Goal: Information Seeking & Learning: Learn about a topic

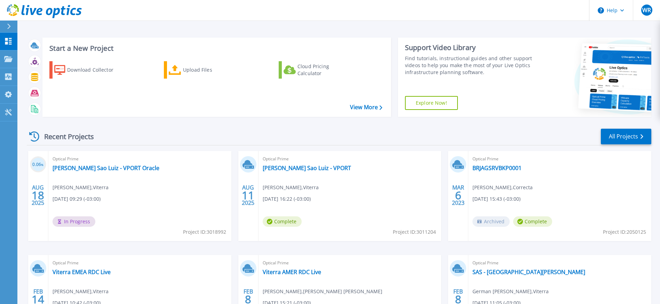
scroll to position [35, 0]
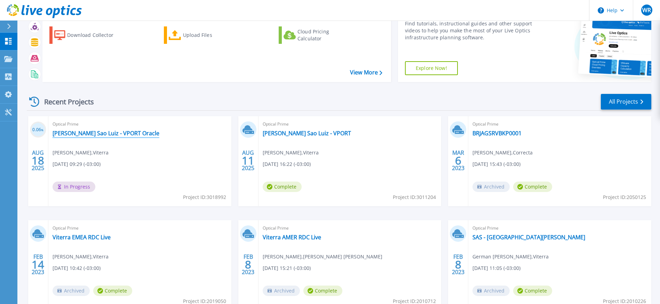
click at [118, 133] on link "[PERSON_NAME] Sao Luiz - VPORT Oracle" at bounding box center [106, 133] width 107 height 7
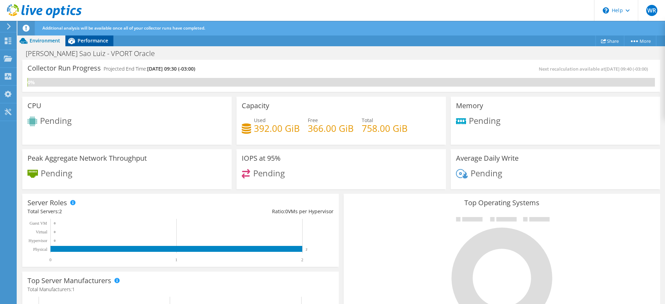
click at [92, 38] on span "Performance" at bounding box center [93, 40] width 31 height 7
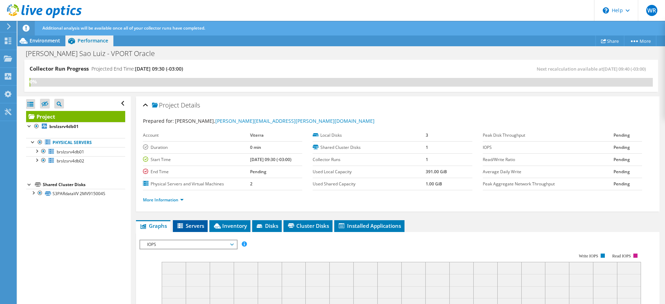
click at [195, 227] on span "Servers" at bounding box center [190, 225] width 28 height 7
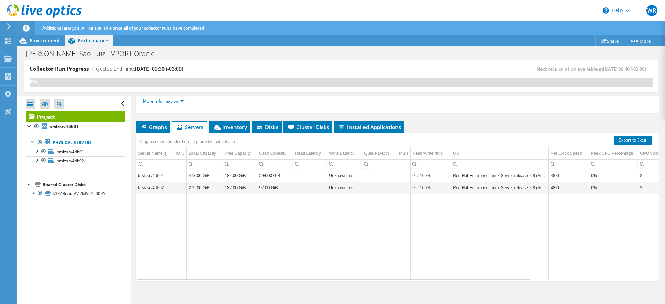
scroll to position [102, 0]
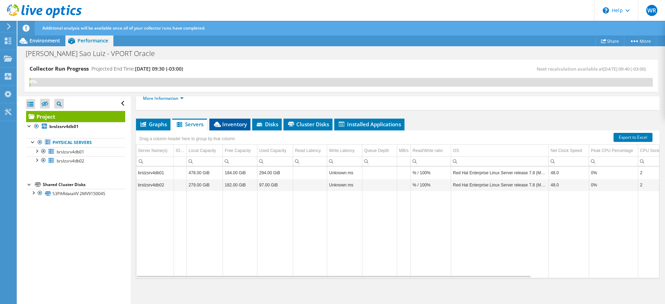
click at [238, 125] on span "Inventory" at bounding box center [230, 124] width 34 height 7
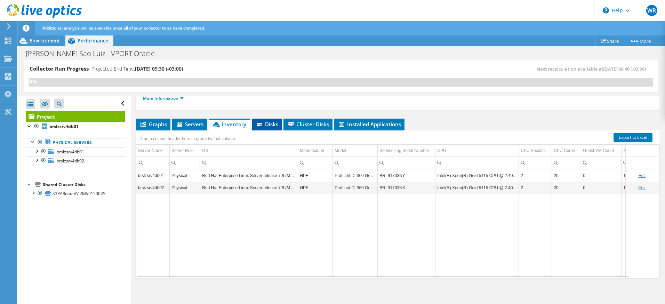
click at [270, 123] on span "Disks" at bounding box center [267, 124] width 23 height 7
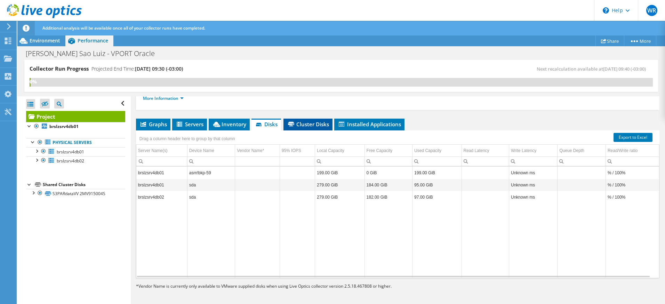
click at [310, 127] on span "Cluster Disks" at bounding box center [308, 124] width 42 height 7
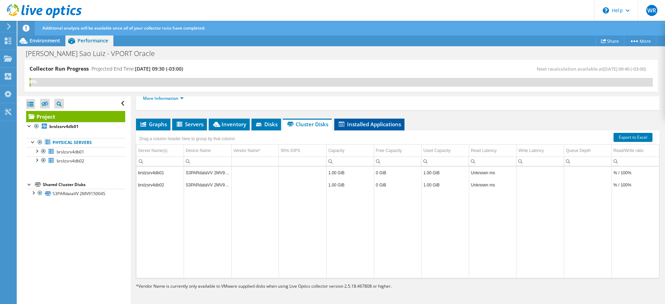
click at [356, 125] on span "Installed Applications" at bounding box center [369, 124] width 63 height 7
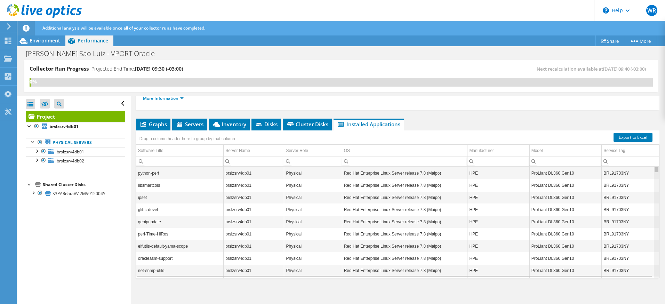
scroll to position [0, 0]
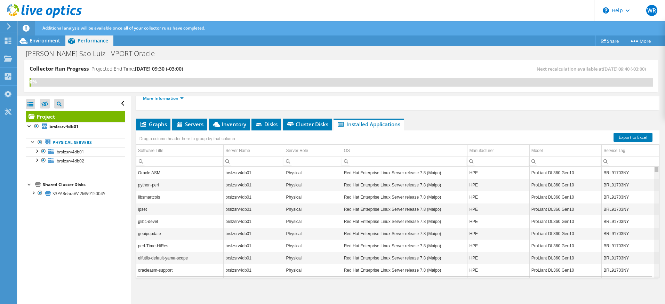
drag, startPoint x: 651, startPoint y: 234, endPoint x: 648, endPoint y: 143, distance: 91.2
click at [648, 143] on body "WR End User [PERSON_NAME] [PERSON_NAME][EMAIL_ADDRESS][PERSON_NAME][DOMAIN_NAME…" at bounding box center [332, 152] width 665 height 304
click at [34, 193] on div at bounding box center [33, 192] width 7 height 7
click at [35, 193] on div at bounding box center [33, 192] width 7 height 7
click at [35, 195] on div at bounding box center [33, 192] width 7 height 7
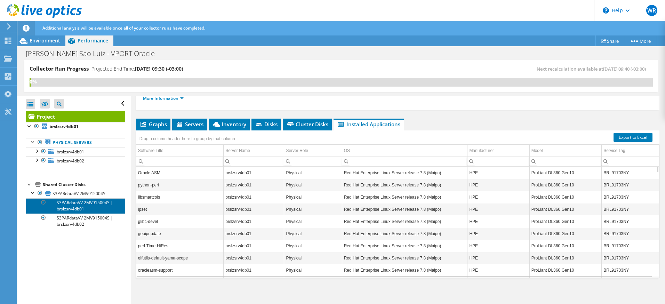
click at [88, 208] on link "S3PARdataVV 2MV915004S | brslzsrv4db01" at bounding box center [75, 205] width 99 height 15
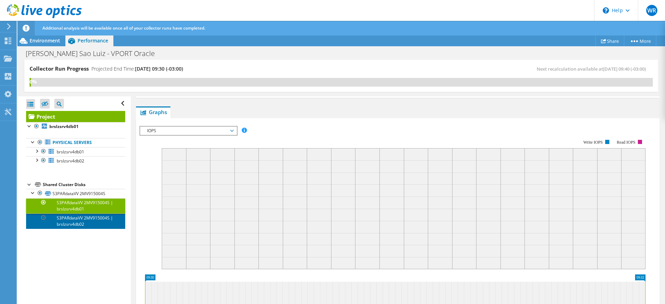
click at [74, 220] on link "S3PARdataVV 2MV915004S | brslzsrv4db02" at bounding box center [75, 221] width 99 height 15
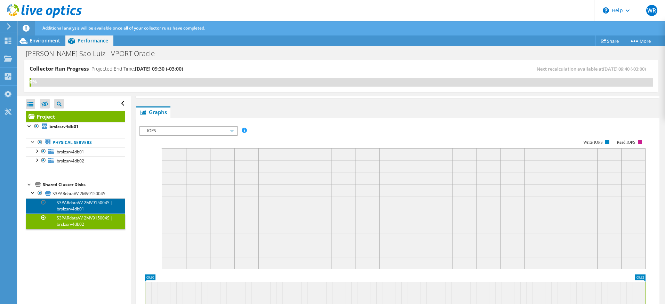
click at [73, 210] on link "S3PARdataVV 2MV915004S | brslzsrv4db01" at bounding box center [75, 205] width 99 height 15
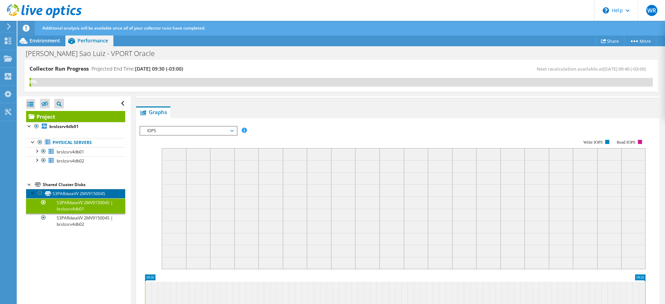
click at [69, 197] on link "S3PARdataVV 2MV915004S" at bounding box center [75, 193] width 99 height 9
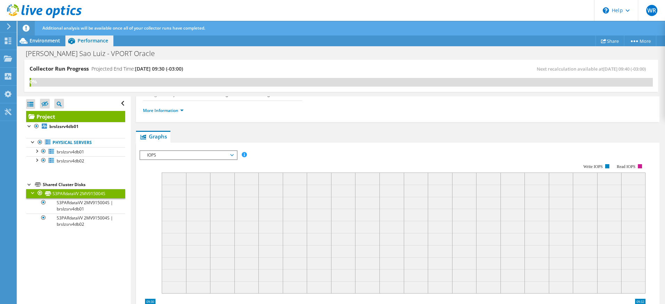
click at [69, 186] on div "Shared Cluster Disks" at bounding box center [84, 184] width 82 height 8
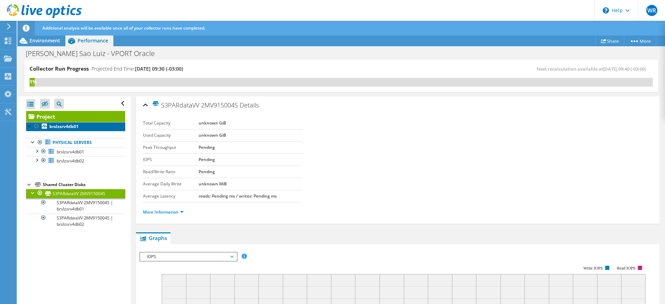
click at [62, 127] on b "brslzsrv4db01" at bounding box center [63, 126] width 29 height 6
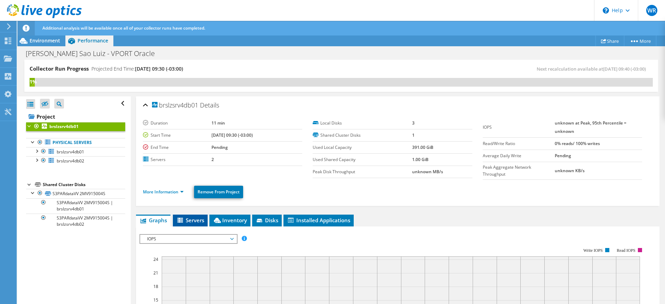
click at [184, 222] on icon at bounding box center [180, 221] width 7 height 6
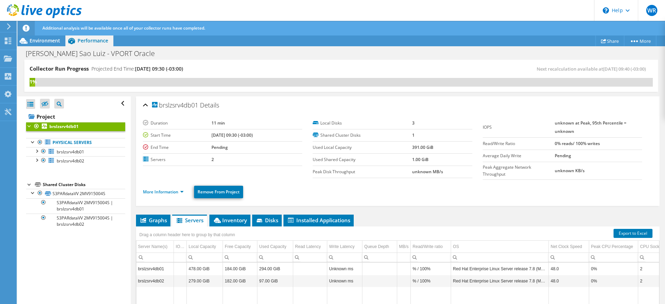
scroll to position [70, 0]
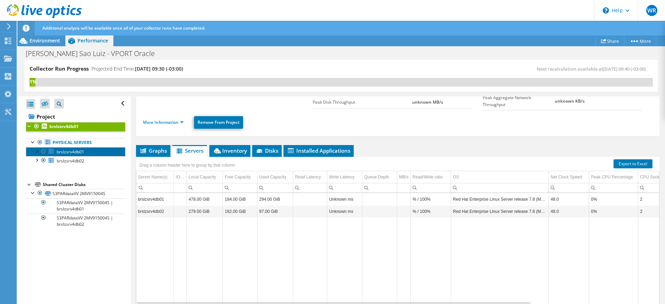
click at [87, 151] on link "brslzsrv4db01" at bounding box center [75, 151] width 99 height 9
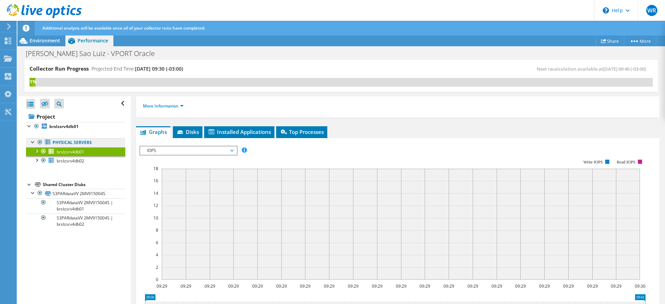
click at [77, 145] on link "Physical Servers" at bounding box center [75, 142] width 99 height 9
click at [62, 124] on b "brslzsrv4db01" at bounding box center [63, 126] width 29 height 6
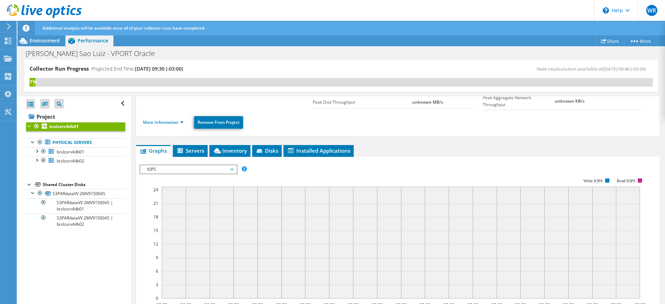
click at [28, 128] on div at bounding box center [29, 125] width 7 height 7
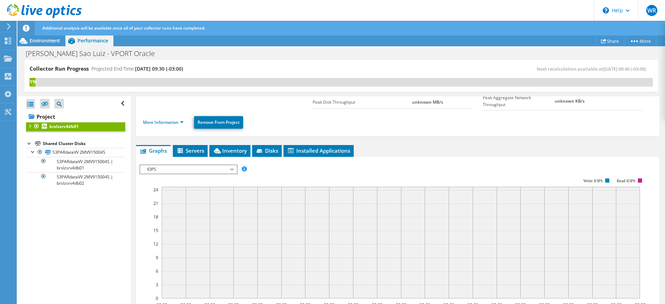
click at [28, 143] on div at bounding box center [29, 142] width 7 height 7
click at [30, 128] on div at bounding box center [29, 125] width 7 height 7
click at [183, 123] on link "More Information" at bounding box center [163, 122] width 41 height 6
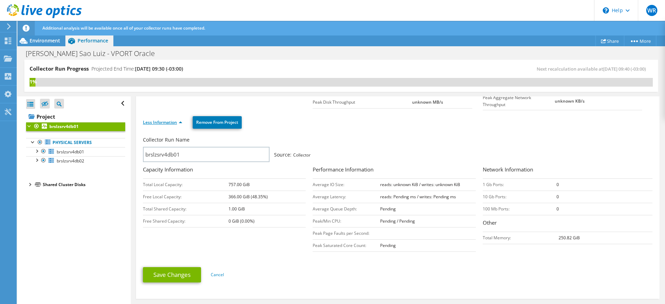
click at [179, 123] on link "Less Information" at bounding box center [162, 122] width 39 height 6
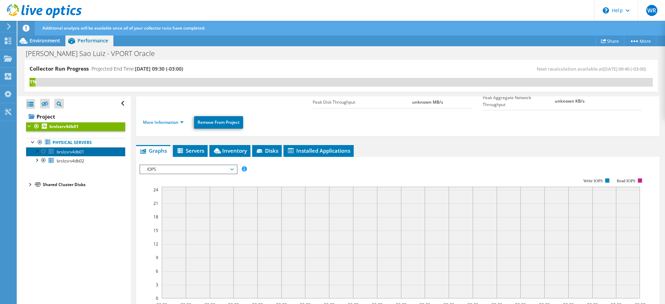
click at [65, 150] on span "brslzsrv4db01" at bounding box center [70, 152] width 27 height 6
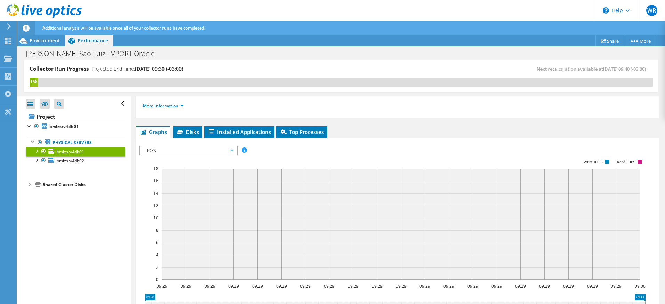
scroll to position [0, 0]
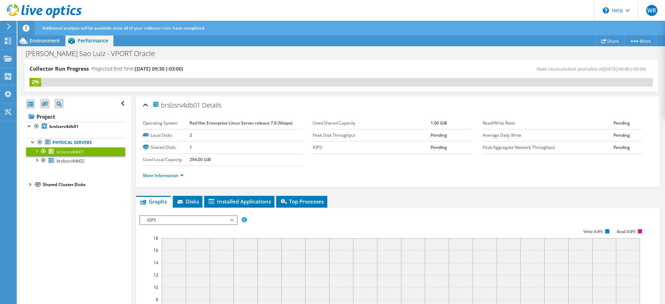
click at [340, 162] on section "Operating System Red Hat Enterprise Linux Server release 7.8 (Maipo) Local Disk…" at bounding box center [313, 141] width 340 height 49
click at [69, 161] on span "brslzsrv4db02" at bounding box center [70, 161] width 27 height 6
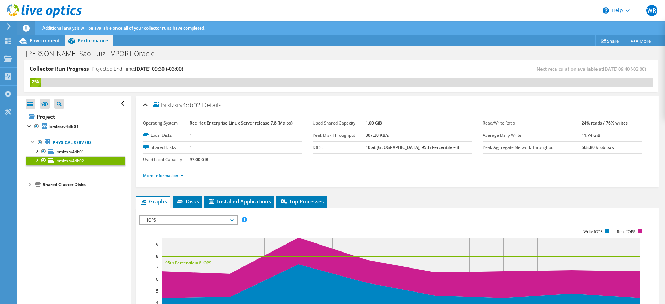
scroll to position [70, 0]
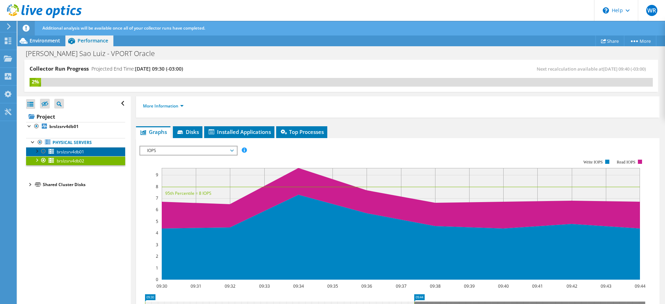
click at [75, 153] on span "brslzsrv4db01" at bounding box center [70, 152] width 27 height 6
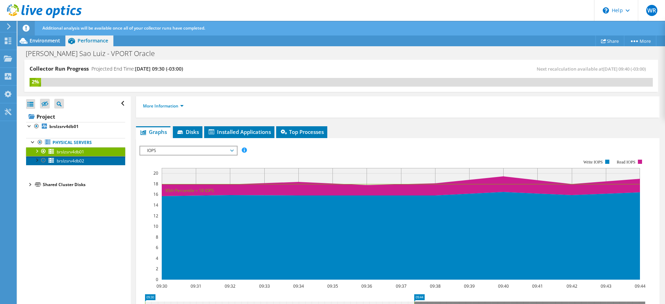
click at [80, 159] on span "brslzsrv4db02" at bounding box center [70, 161] width 27 height 6
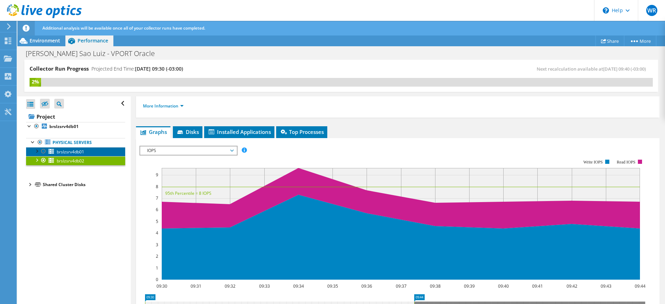
click at [79, 152] on span "brslzsrv4db01" at bounding box center [70, 152] width 27 height 6
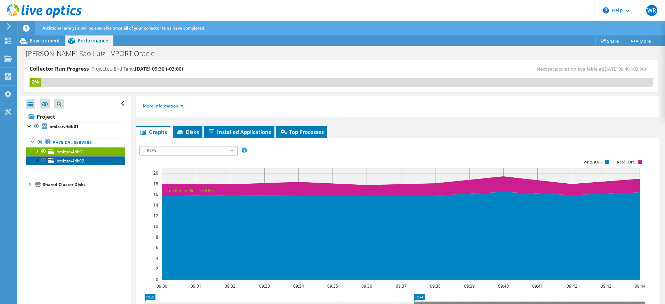
click at [80, 159] on span "brslzsrv4db02" at bounding box center [70, 161] width 27 height 6
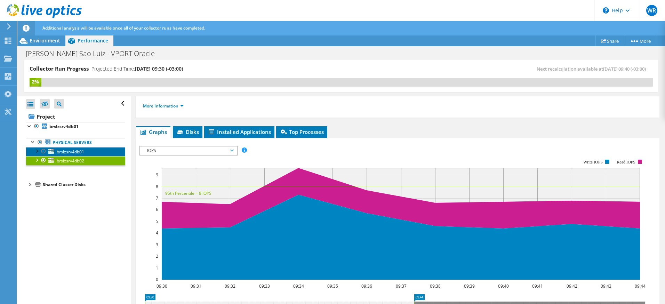
click at [82, 153] on span "brslzsrv4db01" at bounding box center [70, 152] width 27 height 6
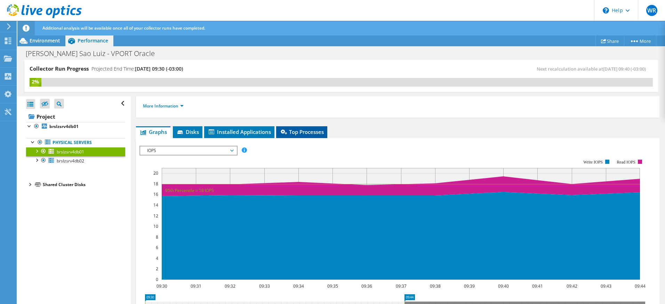
click at [300, 131] on span "Top Processes" at bounding box center [302, 131] width 44 height 7
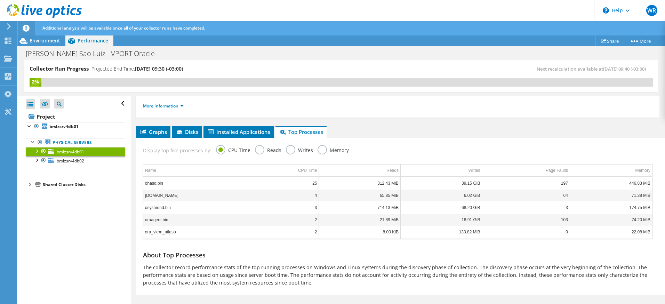
click at [318, 149] on label "Memory" at bounding box center [333, 149] width 31 height 9
click at [0, 0] on input "Memory" at bounding box center [0, 0] width 0 height 0
click at [288, 150] on label "Writes" at bounding box center [299, 149] width 27 height 9
click at [0, 0] on input "Writes" at bounding box center [0, 0] width 0 height 0
